Goal: Information Seeking & Learning: Learn about a topic

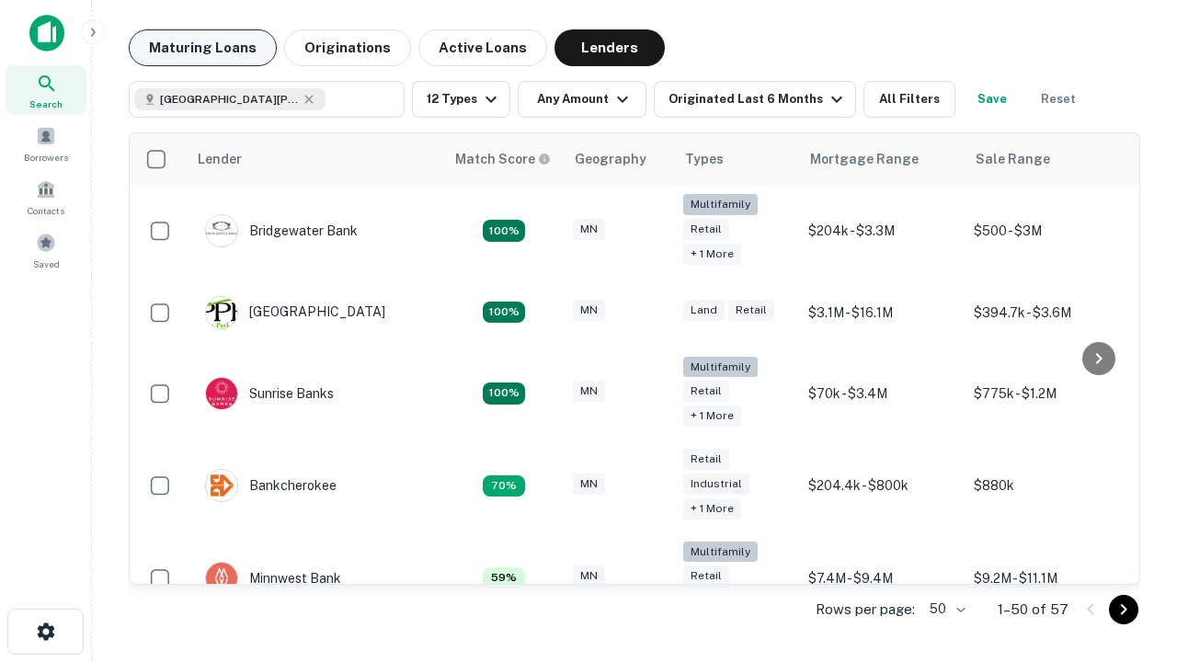
click at [202, 48] on button "Maturing Loans" at bounding box center [203, 47] width 148 height 37
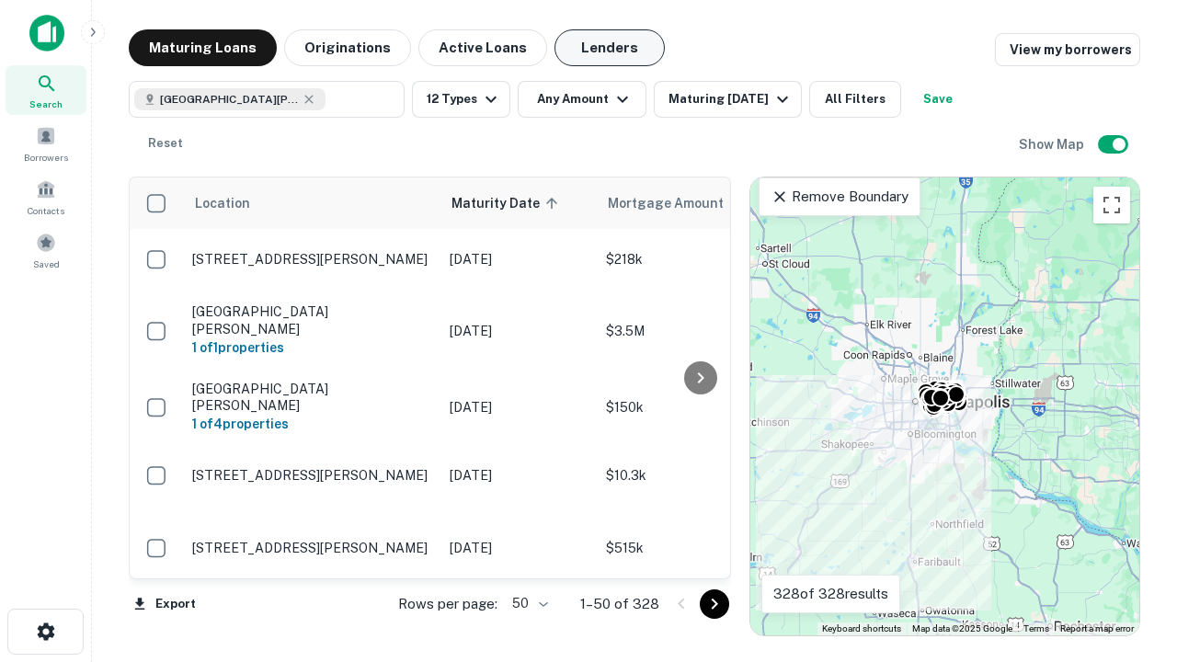
click at [610, 48] on button "Lenders" at bounding box center [609, 47] width 110 height 37
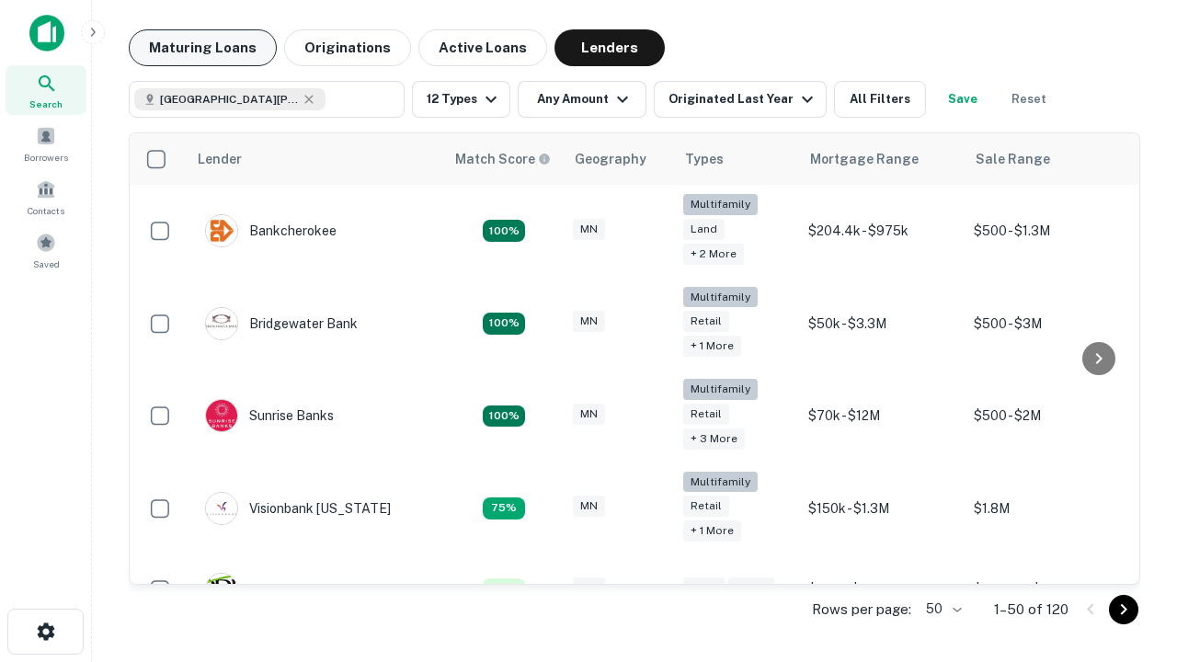
click at [202, 48] on button "Maturing Loans" at bounding box center [203, 47] width 148 height 37
